Goal: Task Accomplishment & Management: Manage account settings

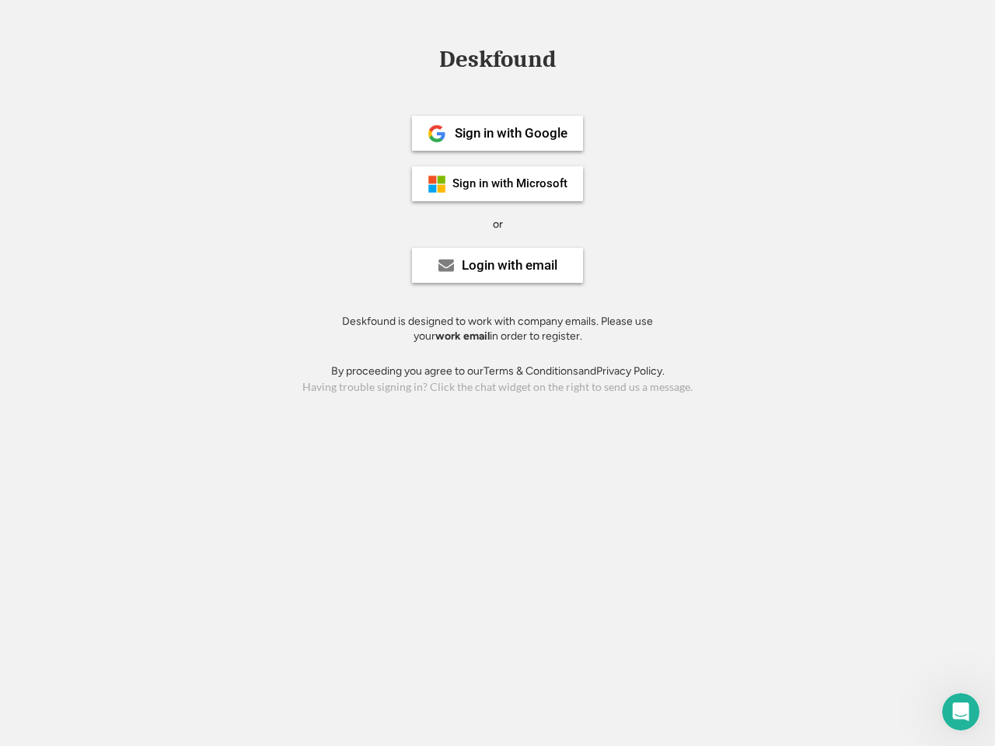
click at [498, 222] on div "or" at bounding box center [498, 225] width 10 height 16
click at [498, 62] on div "Deskfound" at bounding box center [498, 59] width 132 height 24
click at [425, 58] on div "Deskfound" at bounding box center [497, 62] width 995 height 30
click at [498, 62] on div "Deskfound" at bounding box center [498, 59] width 132 height 24
click at [498, 224] on div "or" at bounding box center [498, 225] width 10 height 16
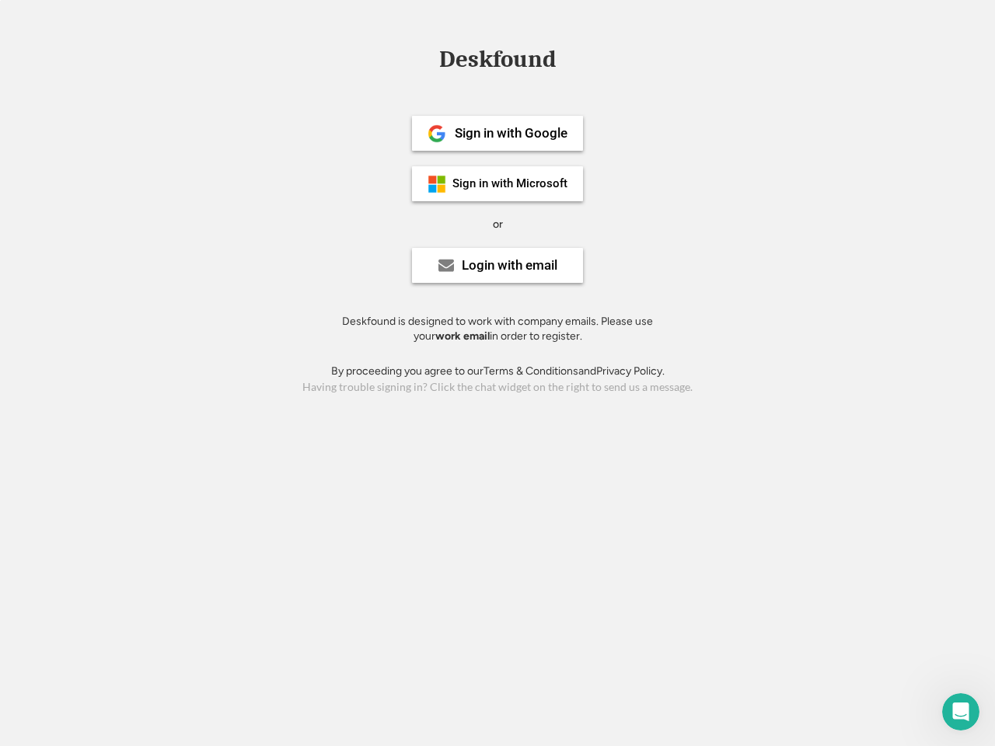
click at [498, 133] on div "Sign in with Google" at bounding box center [511, 133] width 113 height 13
click at [511, 133] on div "Sign in with Google" at bounding box center [511, 133] width 113 height 13
click at [437, 134] on img at bounding box center [437, 133] width 19 height 19
click at [498, 183] on div "Sign in with Microsoft" at bounding box center [509, 184] width 115 height 12
click at [511, 183] on div "Sign in with Microsoft" at bounding box center [509, 184] width 115 height 12
